Goal: Task Accomplishment & Management: Manage account settings

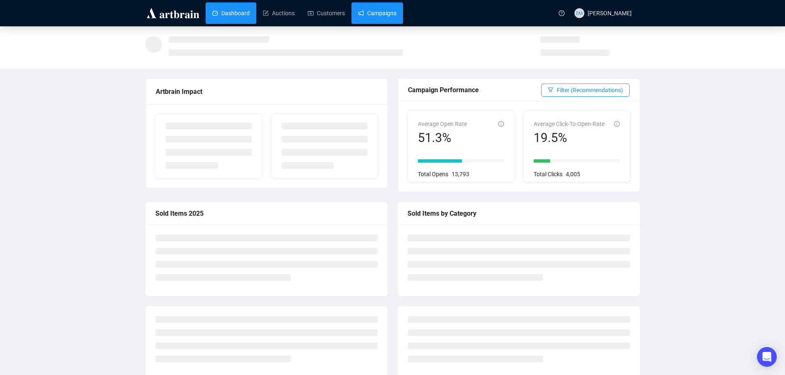
click at [378, 12] on link "Campaigns" at bounding box center [377, 12] width 38 height 21
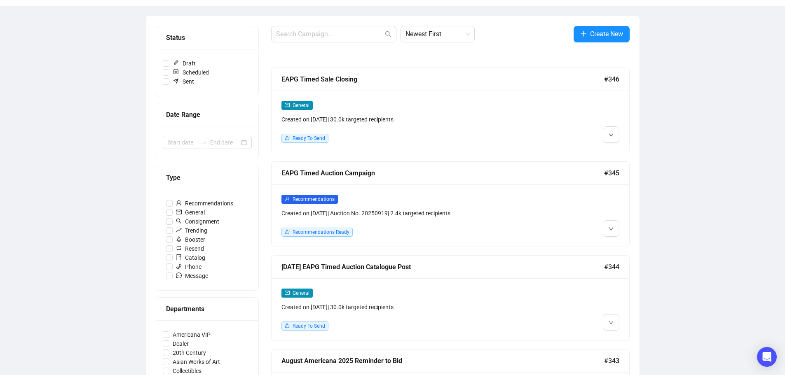
scroll to position [124, 0]
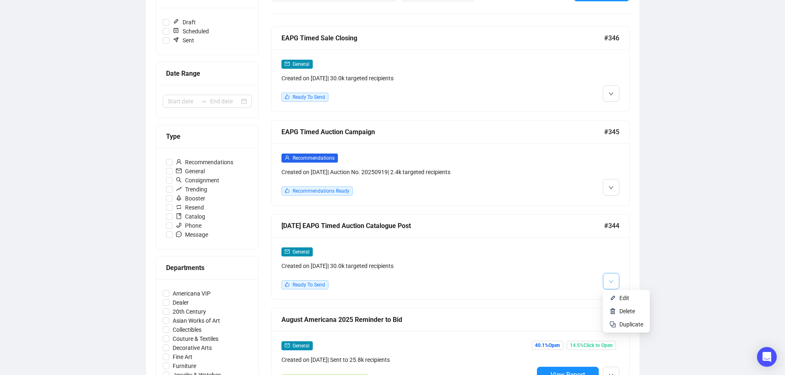
click at [610, 280] on icon "down" at bounding box center [610, 281] width 5 height 5
click at [617, 298] on li "Edit" at bounding box center [626, 298] width 44 height 13
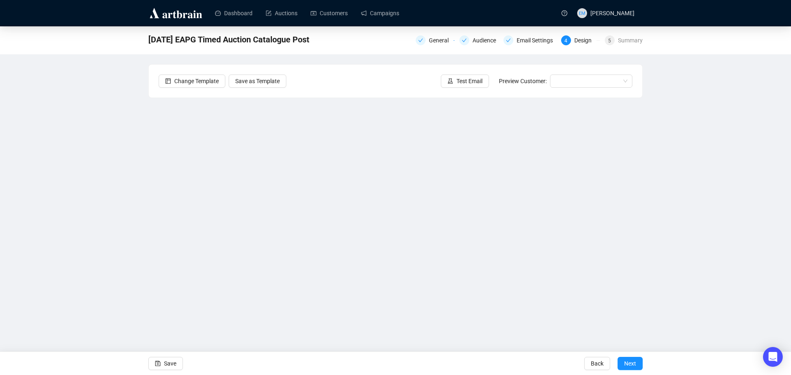
click at [684, 146] on div "[DATE] EAPG Timed Auction Catalogue Post General Audience Email Settings 4 Desi…" at bounding box center [395, 178] width 791 height 304
click at [164, 364] on span "Save" at bounding box center [170, 363] width 12 height 23
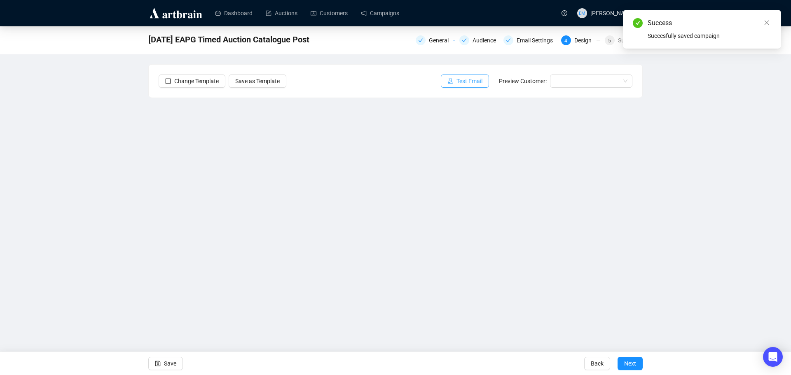
click at [470, 80] on span "Test Email" at bounding box center [469, 81] width 26 height 9
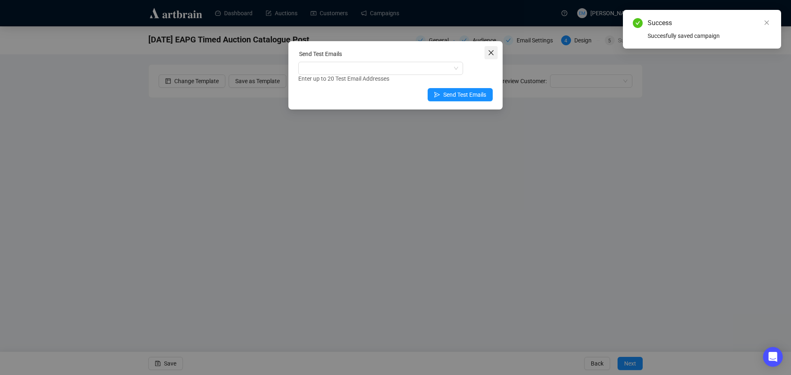
click at [490, 54] on icon "close" at bounding box center [490, 52] width 5 height 5
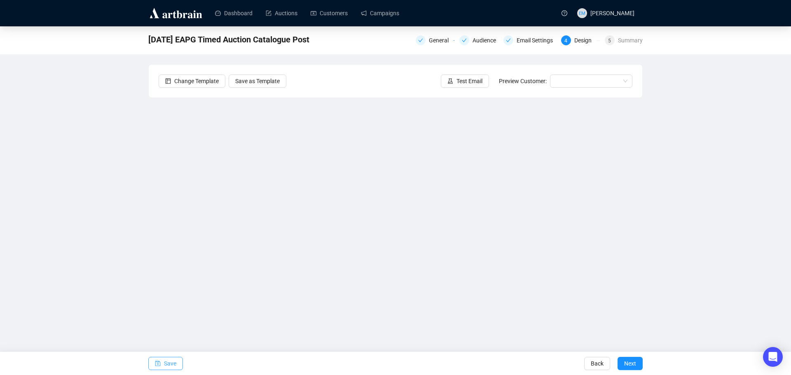
click at [174, 363] on span "Save" at bounding box center [170, 363] width 12 height 23
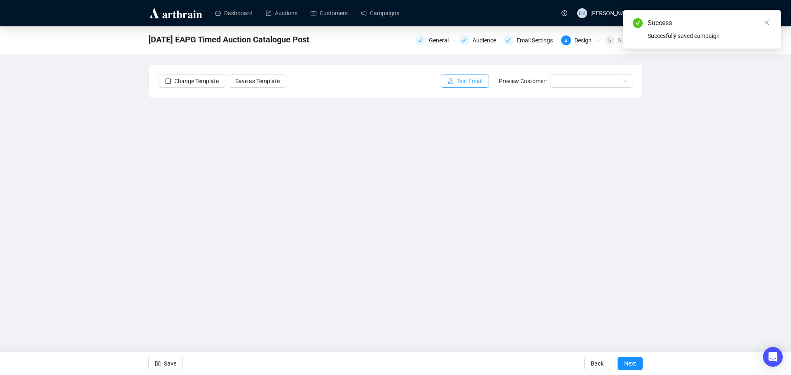
click at [460, 84] on span "Test Email" at bounding box center [469, 81] width 26 height 9
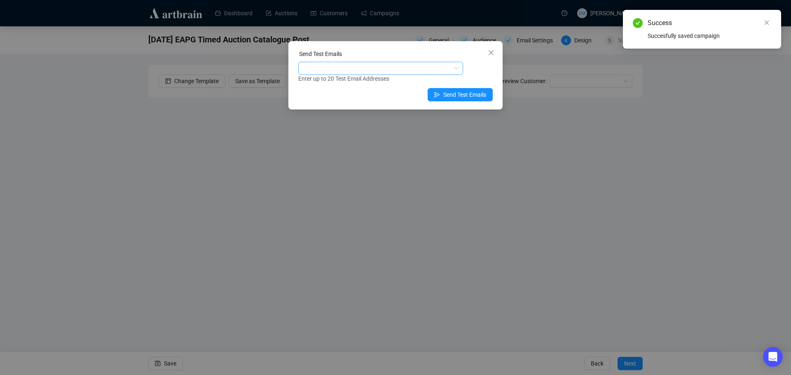
click at [406, 72] on div at bounding box center [376, 69] width 153 height 12
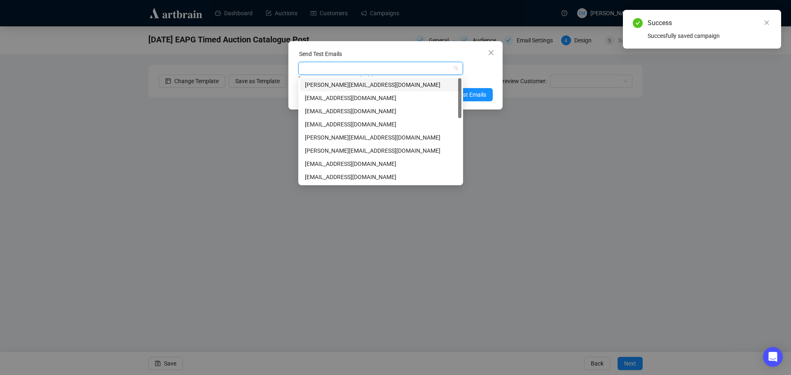
click at [396, 86] on div "[PERSON_NAME][EMAIL_ADDRESS][DOMAIN_NAME]" at bounding box center [381, 84] width 152 height 9
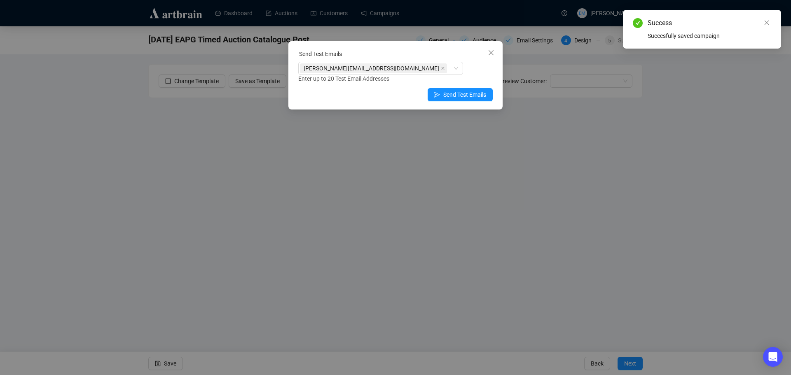
click at [478, 70] on div "[PERSON_NAME][EMAIL_ADDRESS][DOMAIN_NAME] Enter up to 20 Test Email Addresses" at bounding box center [395, 72] width 194 height 21
click at [466, 94] on span "Send Test Emails" at bounding box center [464, 94] width 43 height 9
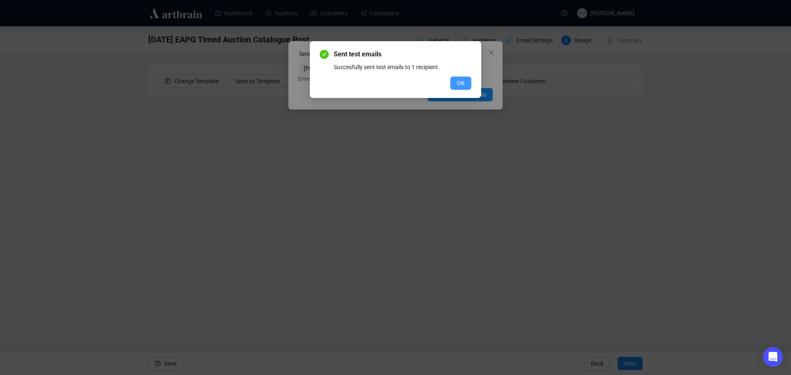
click at [467, 83] on button "OK" at bounding box center [460, 83] width 21 height 13
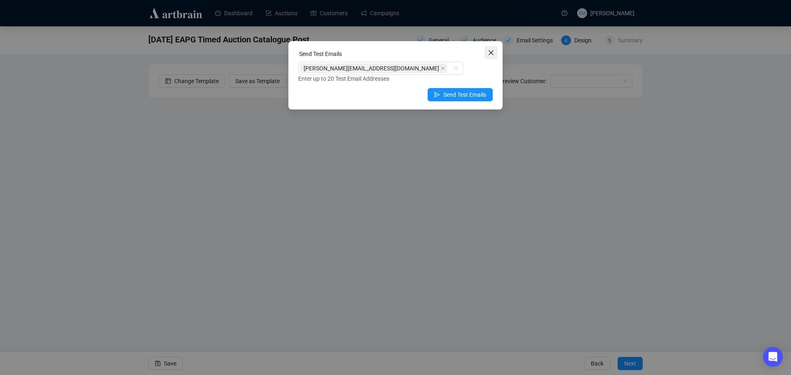
click at [492, 52] on icon "close" at bounding box center [490, 52] width 5 height 5
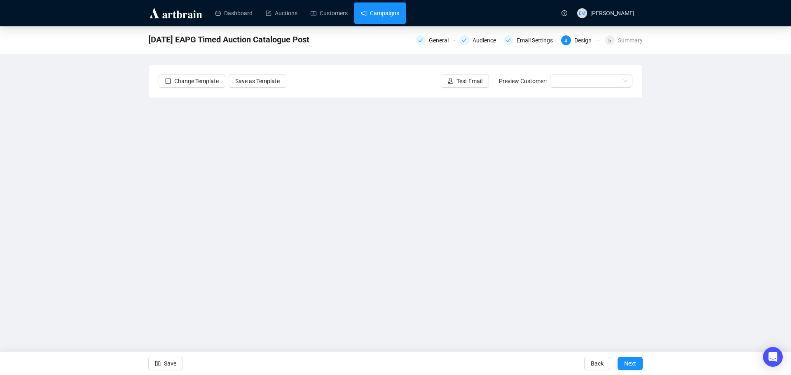
click at [376, 14] on link "Campaigns" at bounding box center [380, 12] width 38 height 21
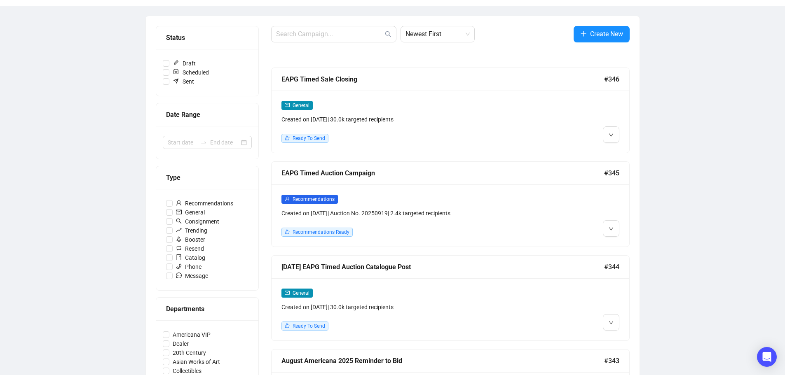
scroll to position [124, 0]
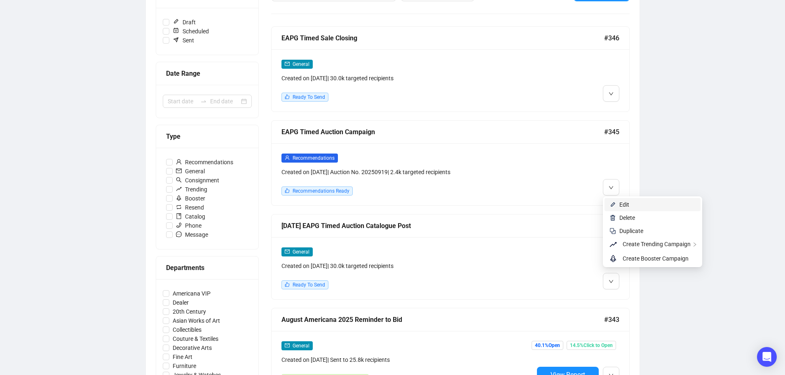
click at [615, 203] on img at bounding box center [612, 204] width 7 height 7
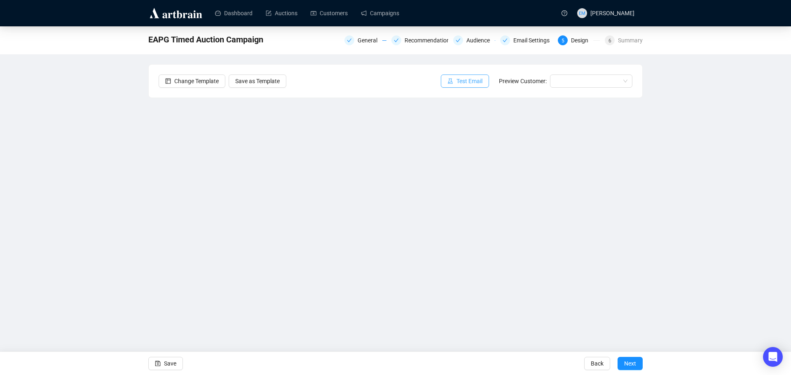
click at [462, 83] on span "Test Email" at bounding box center [469, 81] width 26 height 9
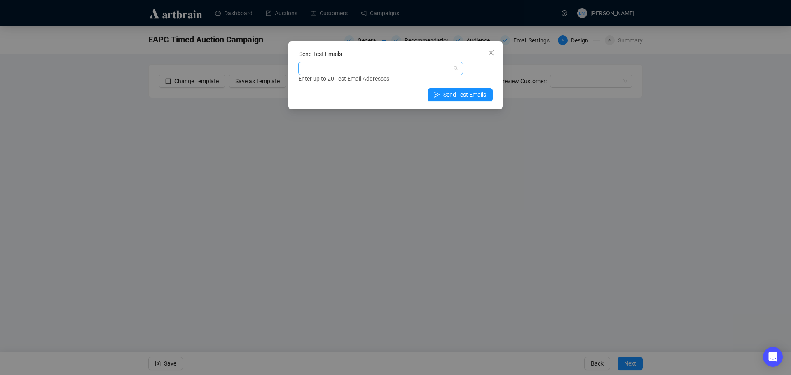
click at [446, 70] on div at bounding box center [376, 69] width 153 height 12
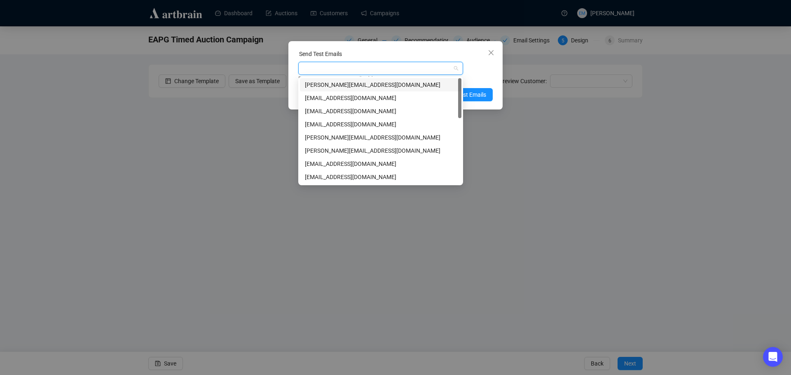
click at [391, 82] on div "[PERSON_NAME][EMAIL_ADDRESS][DOMAIN_NAME]" at bounding box center [381, 84] width 152 height 9
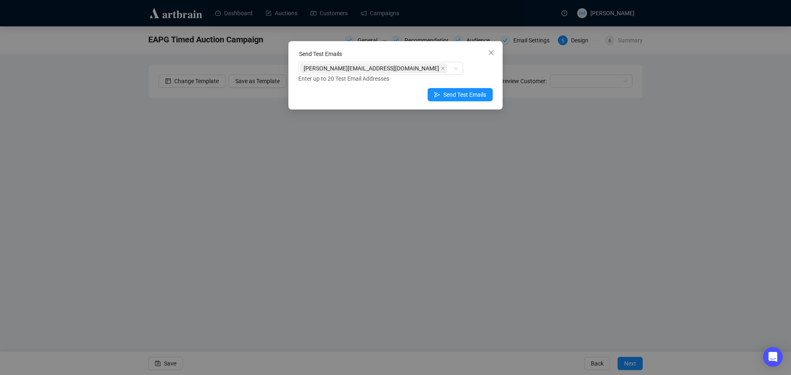
click at [485, 72] on div "[PERSON_NAME][EMAIL_ADDRESS][DOMAIN_NAME] Enter up to 20 Test Email Addresses" at bounding box center [395, 72] width 194 height 21
click at [491, 50] on icon "close" at bounding box center [491, 52] width 7 height 7
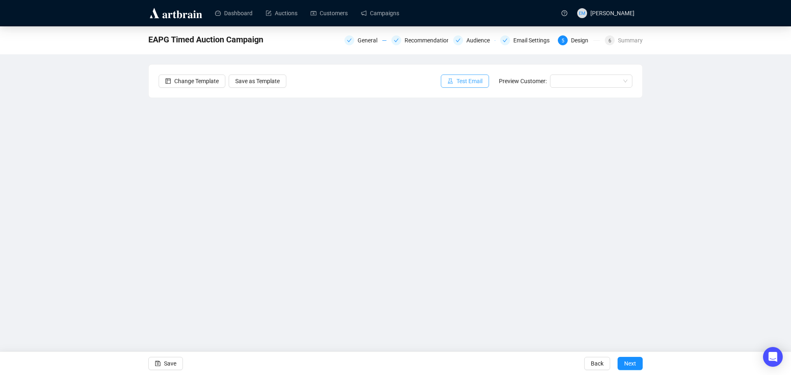
click at [463, 83] on span "Test Email" at bounding box center [469, 81] width 26 height 9
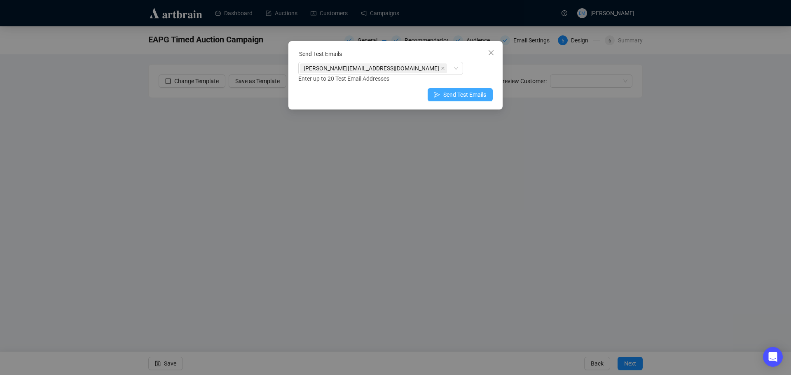
click at [455, 96] on span "Send Test Emails" at bounding box center [464, 94] width 43 height 9
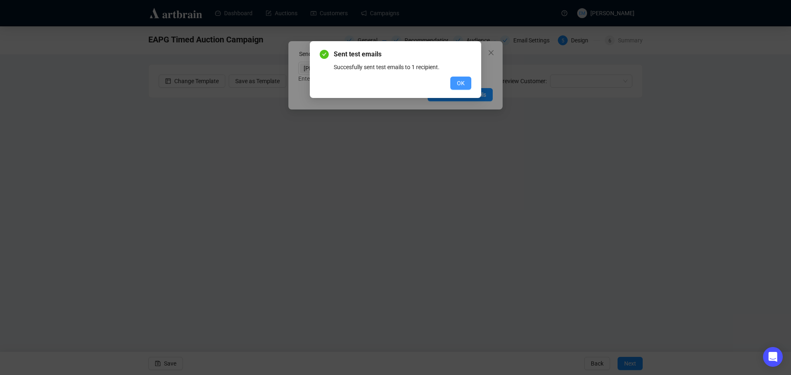
click at [465, 87] on button "OK" at bounding box center [460, 83] width 21 height 13
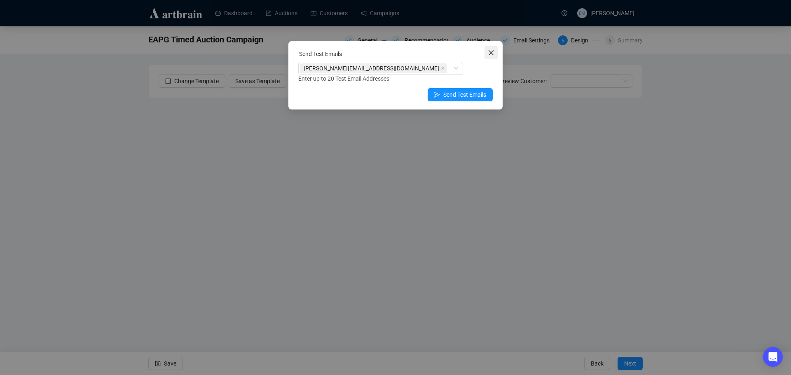
click at [493, 53] on icon "close" at bounding box center [491, 52] width 7 height 7
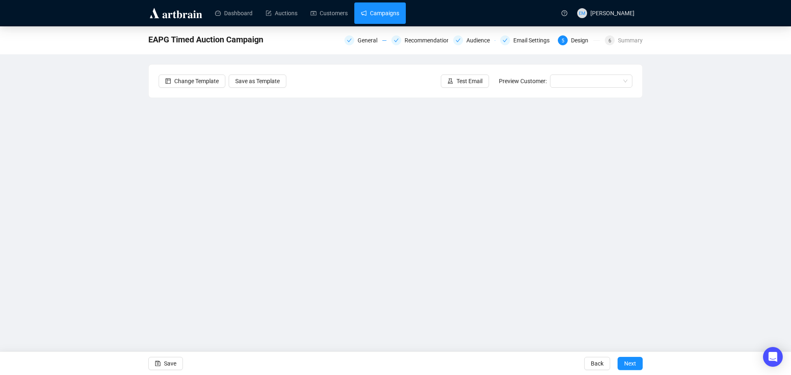
click at [383, 11] on link "Campaigns" at bounding box center [380, 12] width 38 height 21
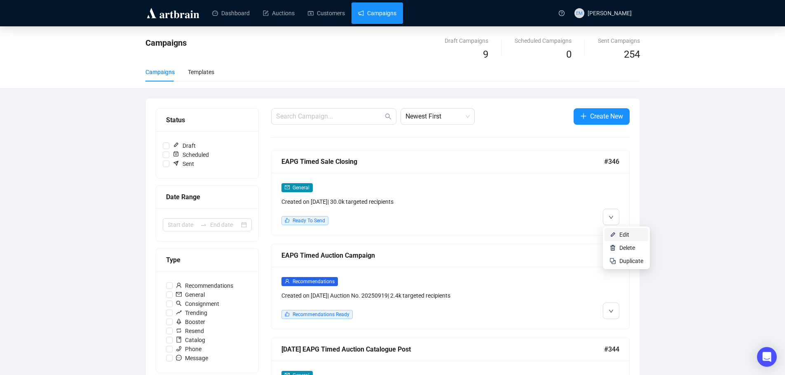
click at [621, 234] on span "Edit" at bounding box center [624, 234] width 10 height 7
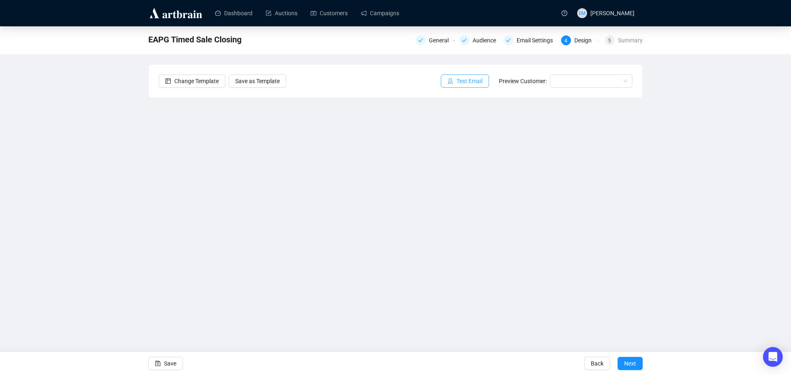
click at [464, 81] on span "Test Email" at bounding box center [469, 81] width 26 height 9
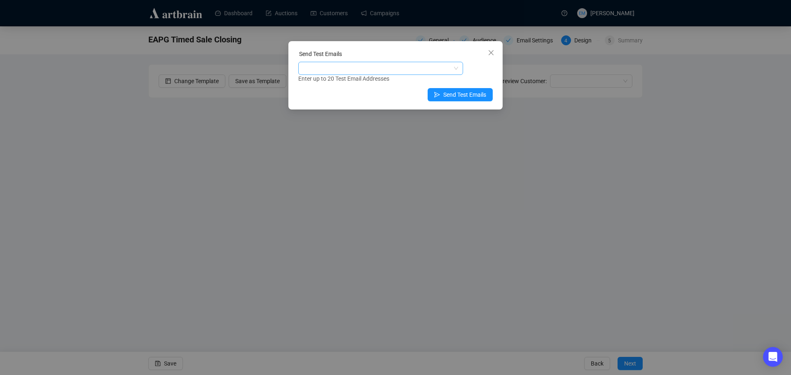
click at [423, 65] on div at bounding box center [376, 69] width 153 height 12
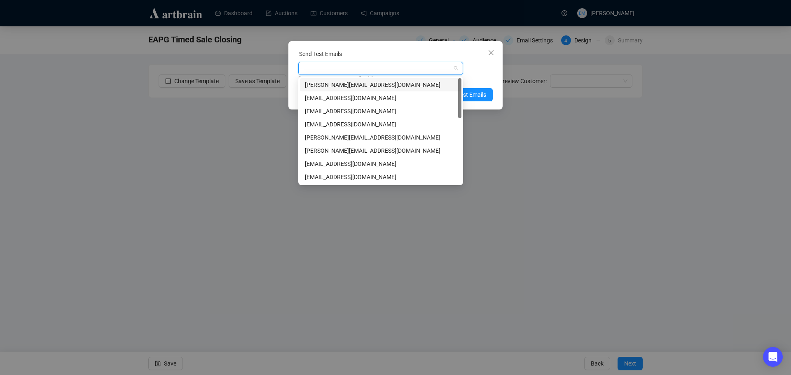
click at [400, 82] on div "[PERSON_NAME][EMAIL_ADDRESS][DOMAIN_NAME]" at bounding box center [381, 84] width 152 height 9
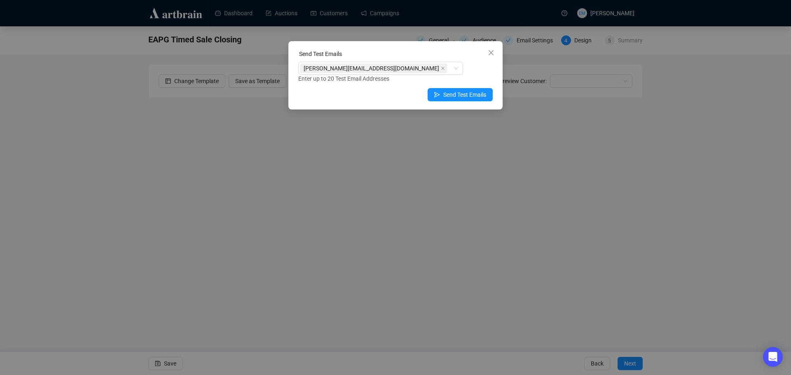
click at [482, 73] on div "[PERSON_NAME][EMAIL_ADDRESS][DOMAIN_NAME] Enter up to 20 Test Email Addresses" at bounding box center [395, 72] width 194 height 21
click at [453, 92] on span "Send Test Emails" at bounding box center [464, 94] width 43 height 9
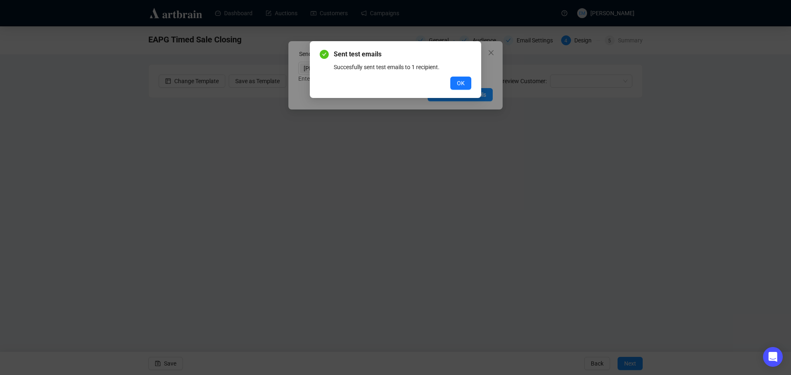
click at [465, 82] on button "OK" at bounding box center [460, 83] width 21 height 13
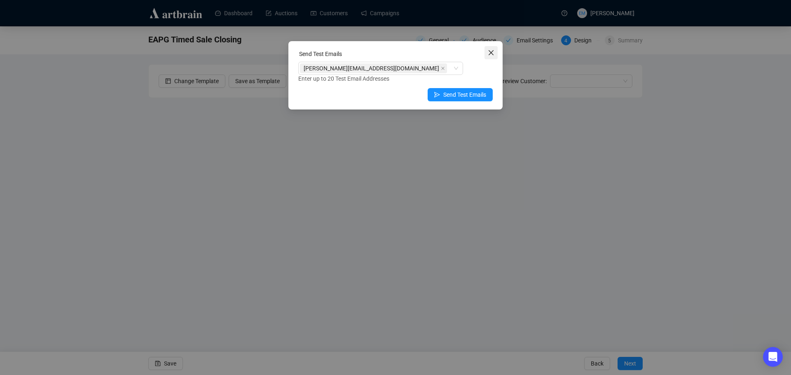
click at [488, 53] on icon "close" at bounding box center [491, 52] width 7 height 7
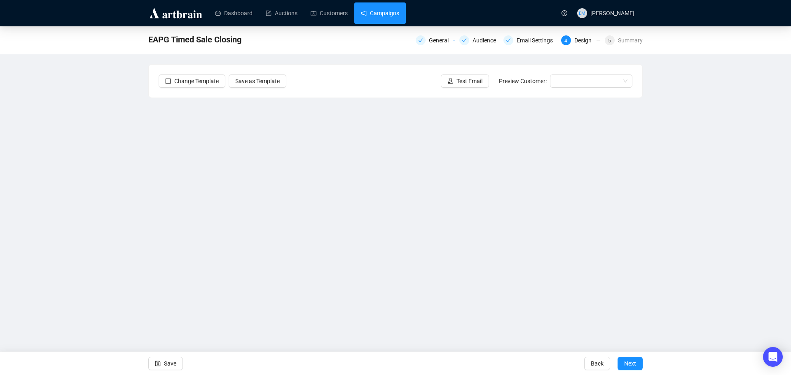
click at [371, 11] on link "Campaigns" at bounding box center [380, 12] width 38 height 21
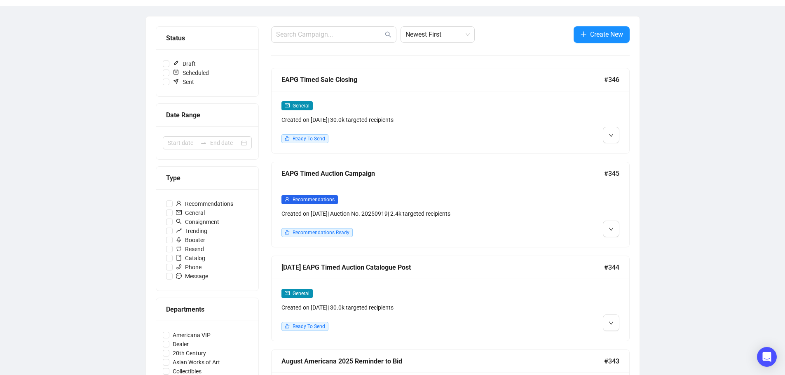
scroll to position [82, 0]
